Goal: Transaction & Acquisition: Purchase product/service

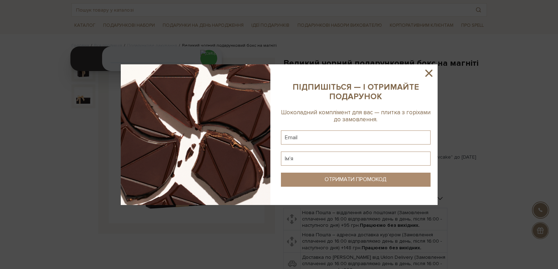
click at [424, 71] on icon at bounding box center [429, 73] width 12 height 12
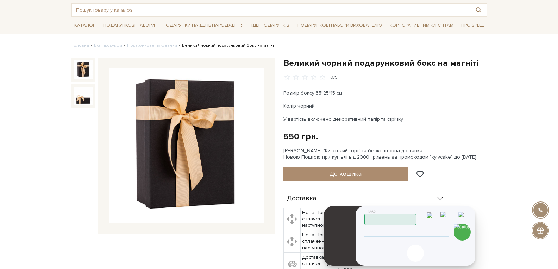
drag, startPoint x: 187, startPoint y: 40, endPoint x: 543, endPoint y: 203, distance: 391.4
click at [467, 207] on header "1862 Працюю" at bounding box center [415, 216] width 103 height 18
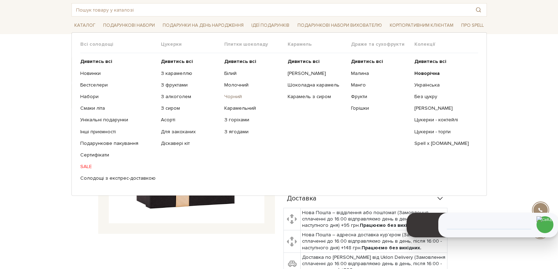
click at [233, 94] on link "Чорний" at bounding box center [253, 97] width 58 height 6
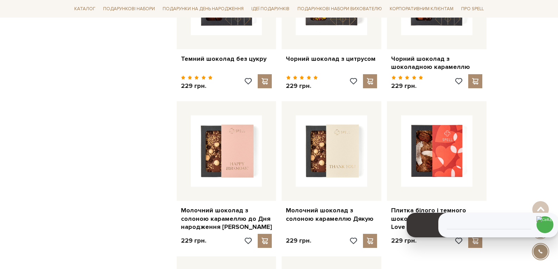
scroll to position [422, 0]
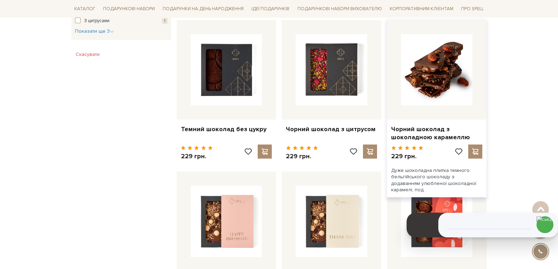
click at [430, 82] on img at bounding box center [436, 69] width 71 height 71
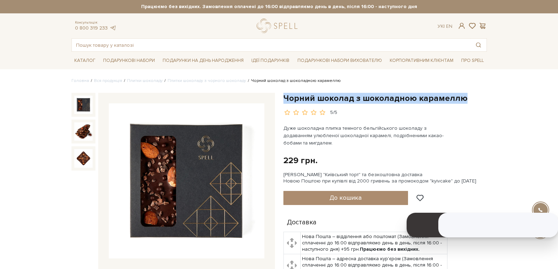
drag, startPoint x: 285, startPoint y: 99, endPoint x: 463, endPoint y: 99, distance: 178.4
click at [463, 99] on h1 "Чорний шоколад з шоколадною карамеллю" at bounding box center [384, 98] width 203 height 11
copy h1 "Чорний шоколад з шоколадною карамеллю"
